Goal: Information Seeking & Learning: Learn about a topic

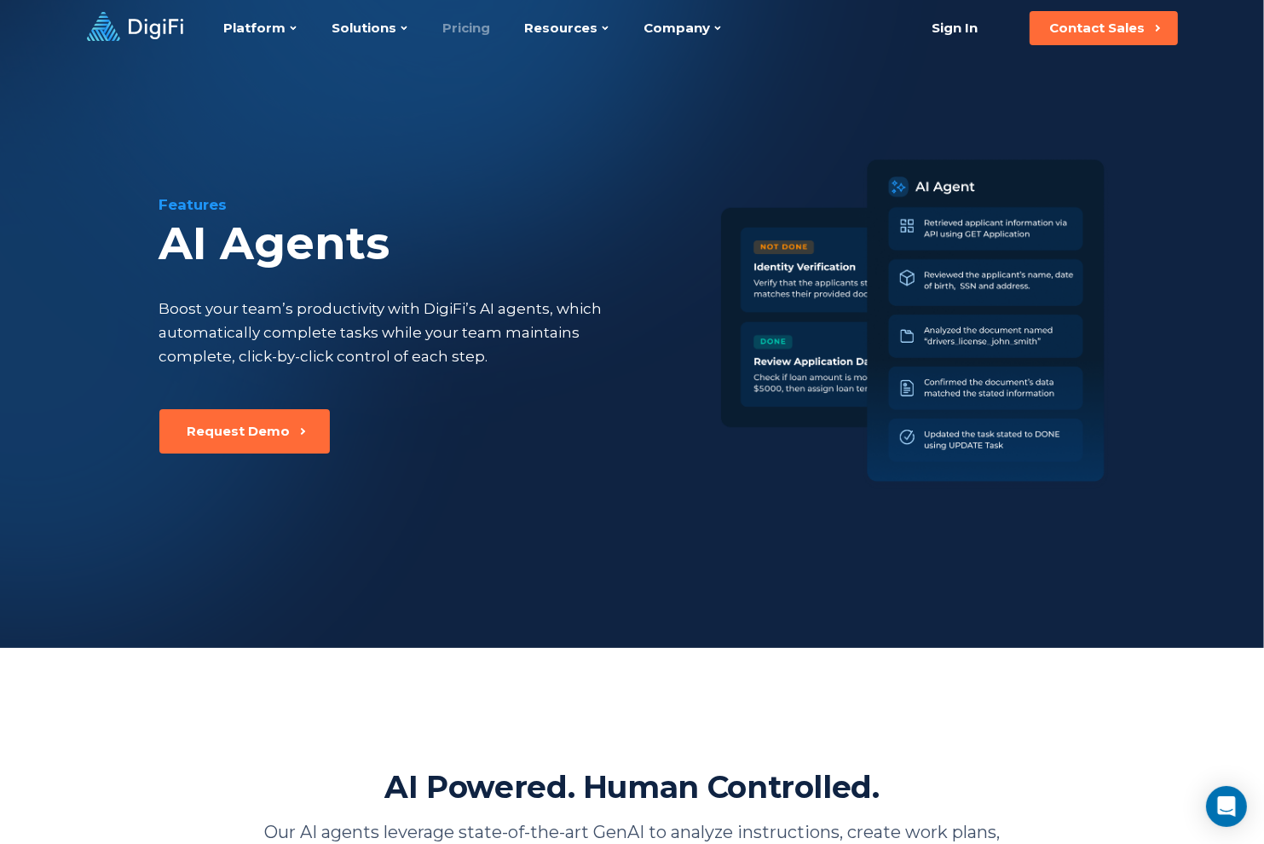
click at [463, 38] on link "Pricing" at bounding box center [467, 28] width 48 height 56
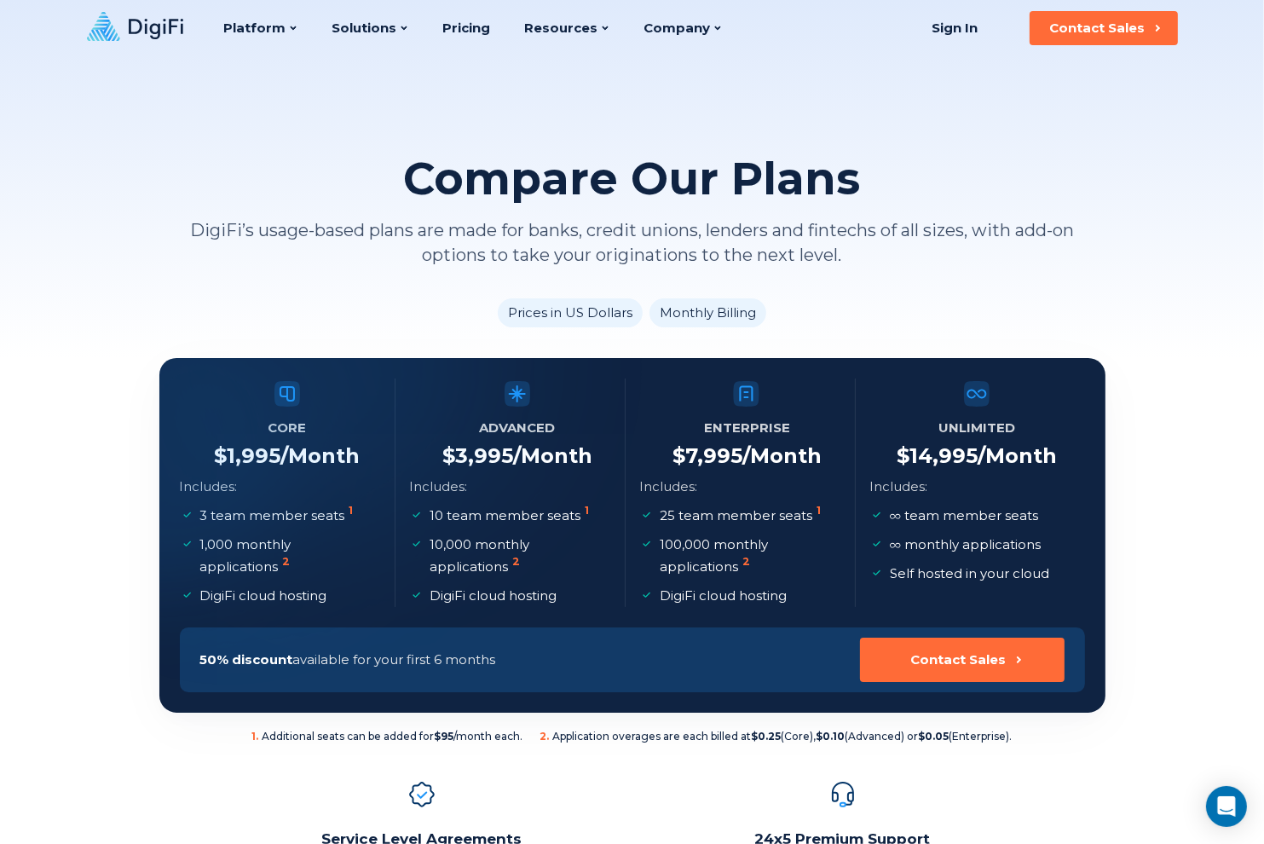
click at [622, 563] on ul "10 team member seats 1 10,000 monthly applications 2 DigiFi cloud hosting" at bounding box center [517, 556] width 216 height 102
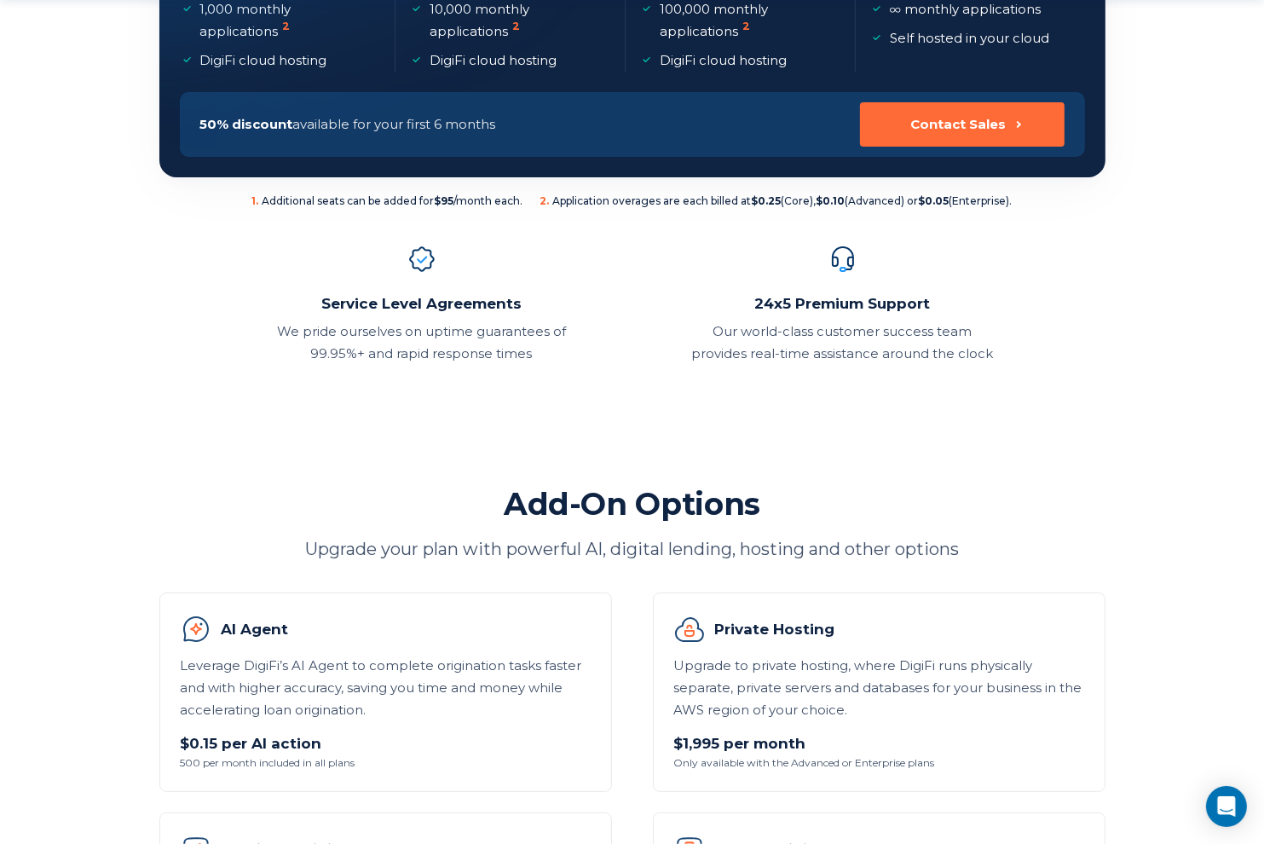
scroll to position [682, 0]
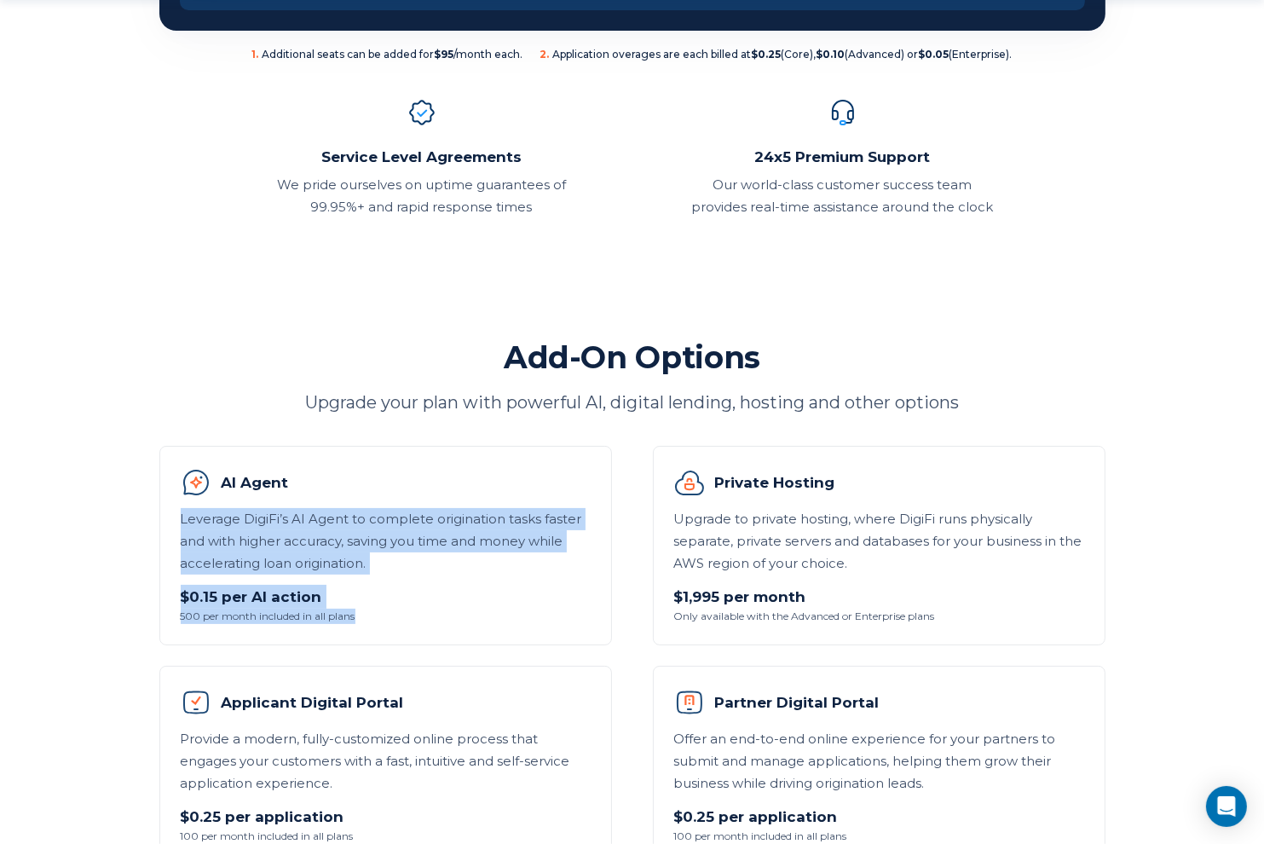
drag, startPoint x: 328, startPoint y: 608, endPoint x: 175, endPoint y: 522, distance: 175.9
click at [175, 522] on li "AI Agent Leverage DigiFi’s AI Agent to complete origination tasks faster and wi…" at bounding box center [385, 545] width 453 height 199
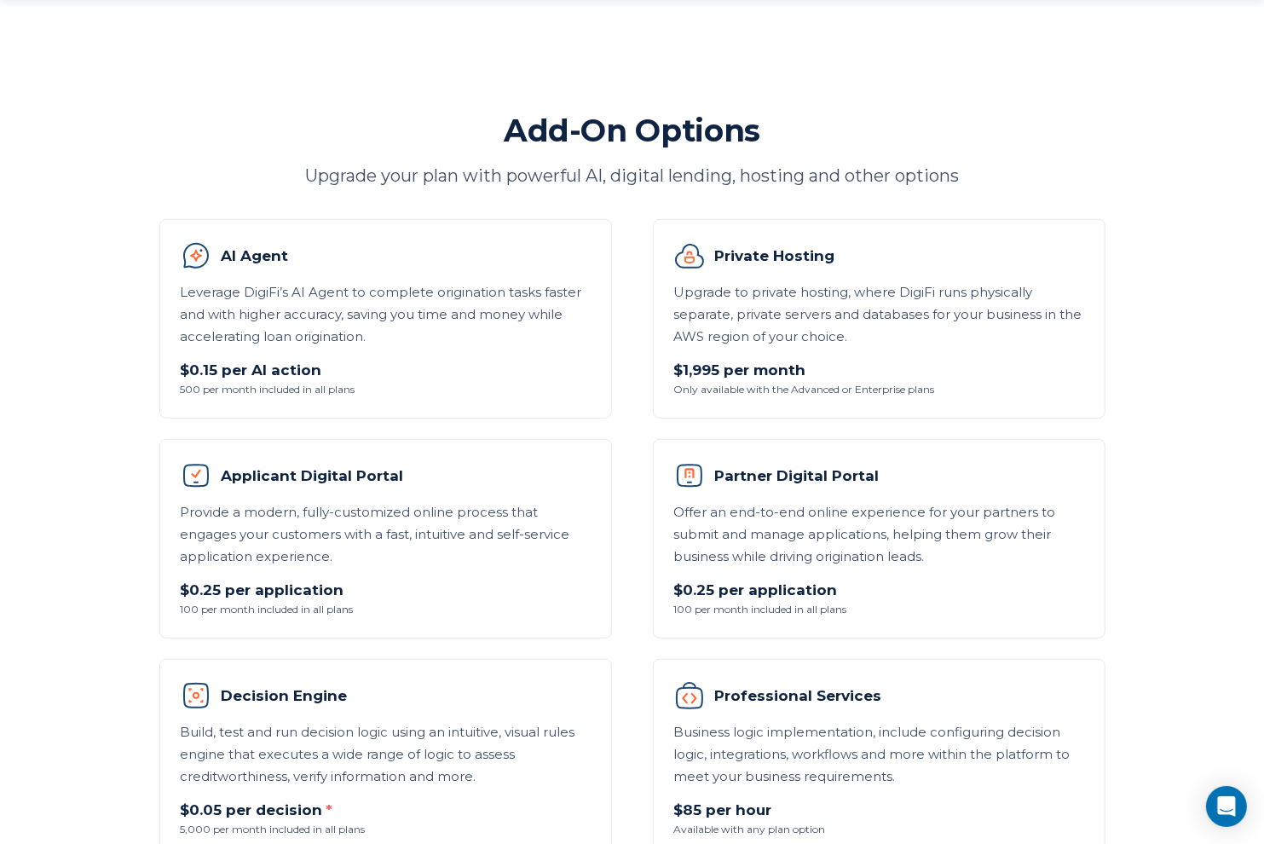
scroll to position [1136, 0]
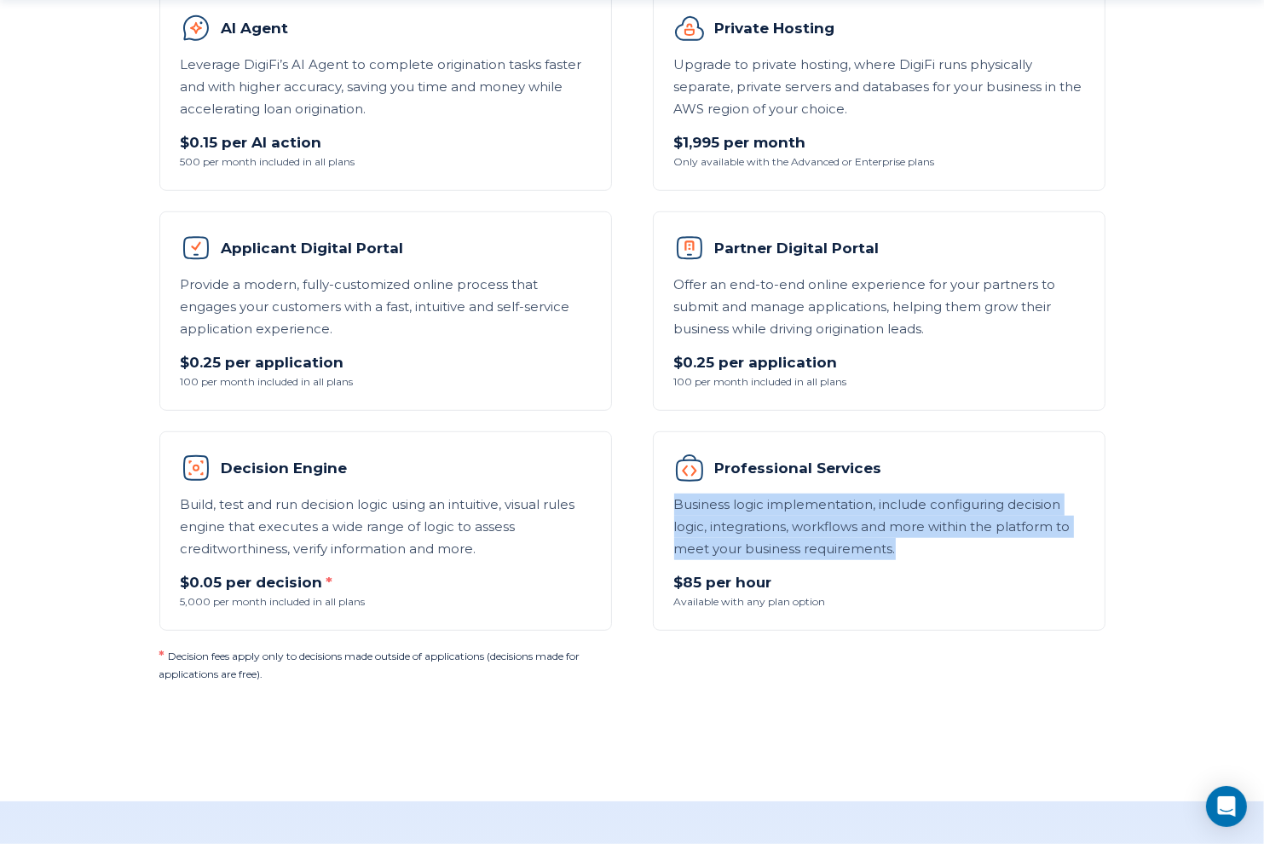
drag, startPoint x: 897, startPoint y: 542, endPoint x: 667, endPoint y: 509, distance: 232.5
click at [667, 509] on li "Professional Services Business logic implementation, include configuring decisi…" at bounding box center [879, 530] width 453 height 199
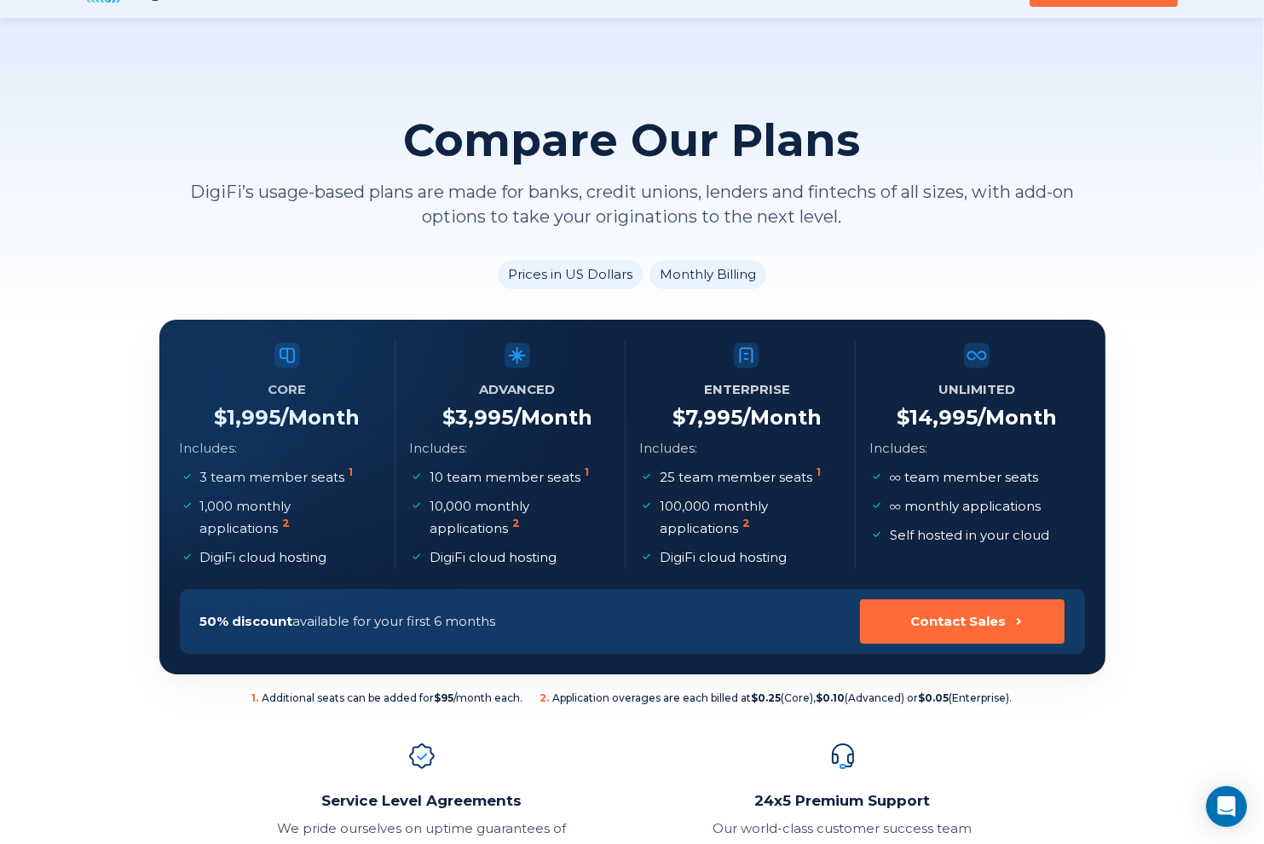
scroll to position [0, 0]
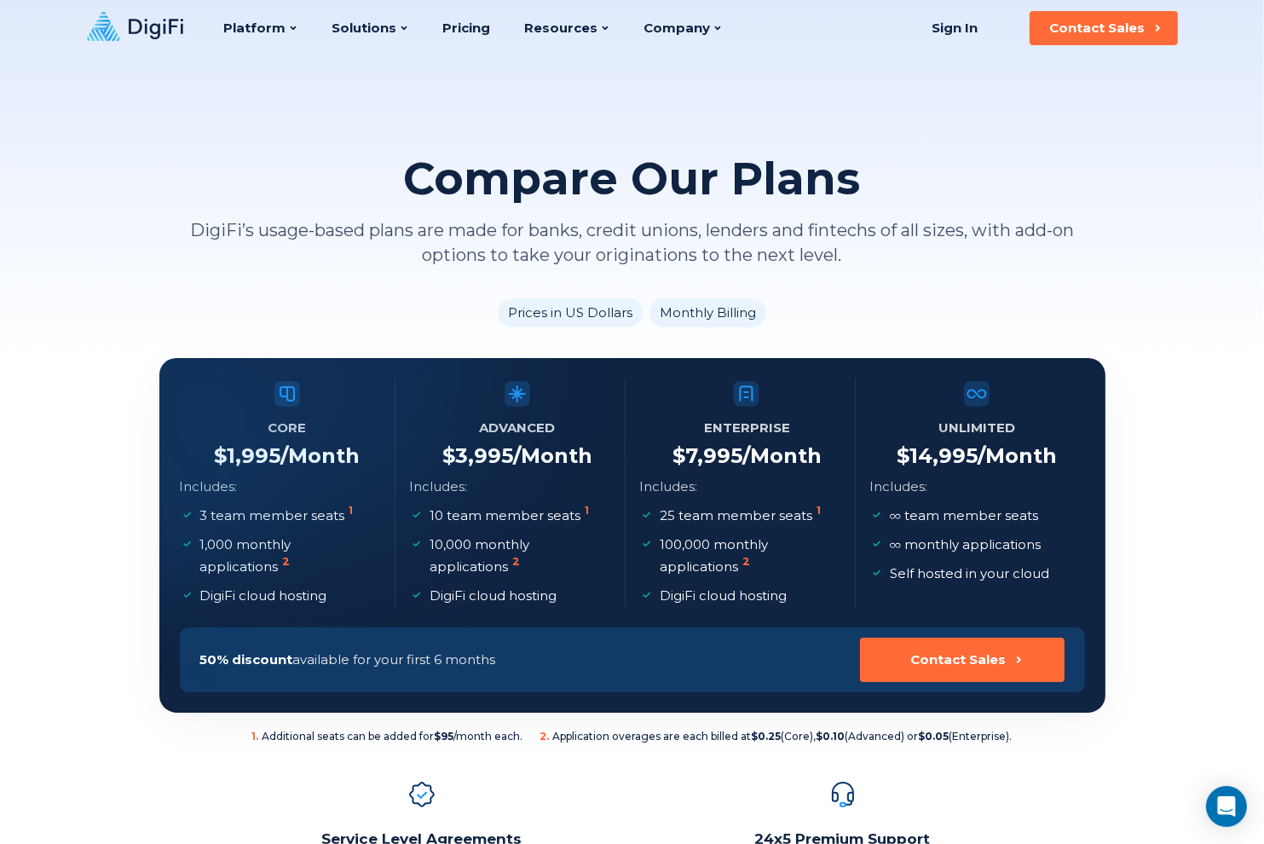
click at [150, 24] on icon at bounding box center [135, 26] width 96 height 29
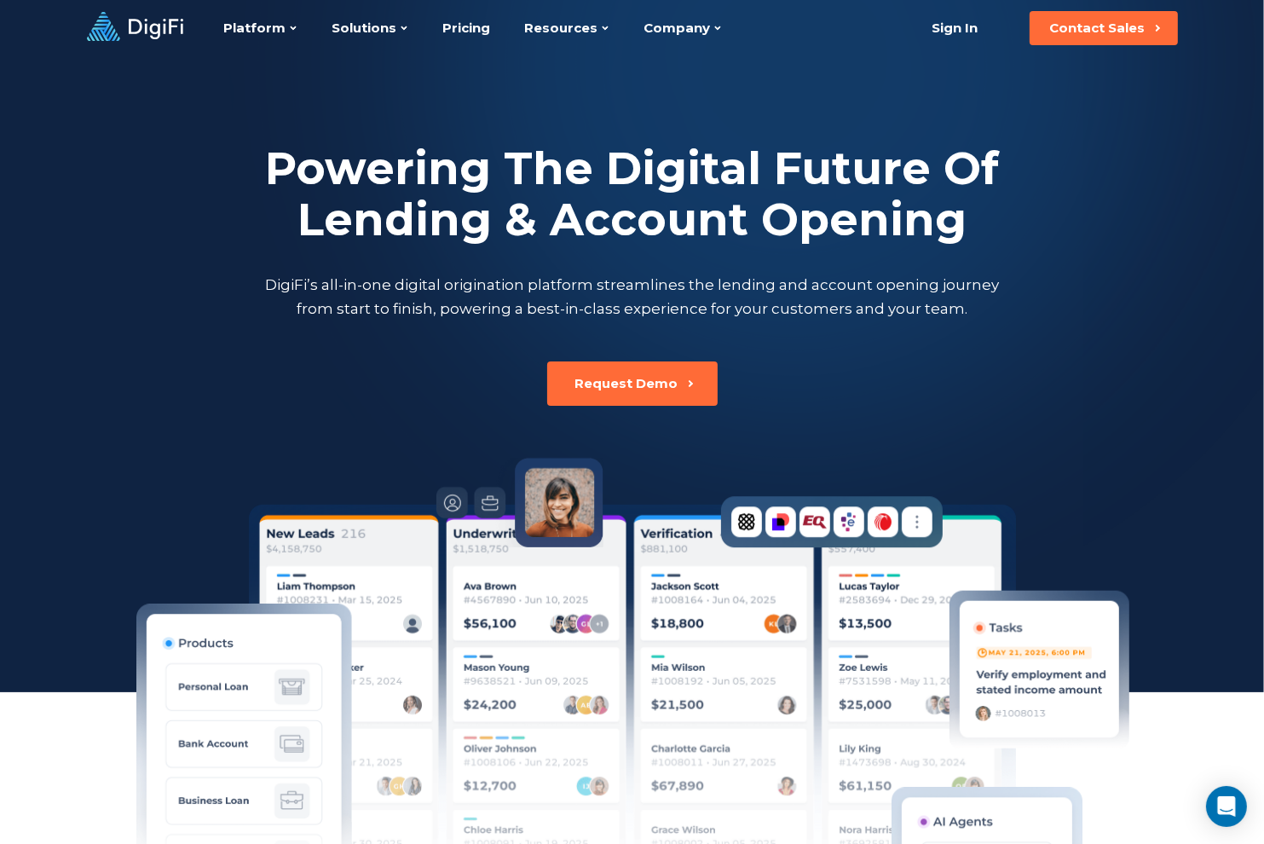
drag, startPoint x: 189, startPoint y: 133, endPoint x: 194, endPoint y: 151, distance: 18.6
